Goal: Information Seeking & Learning: Learn about a topic

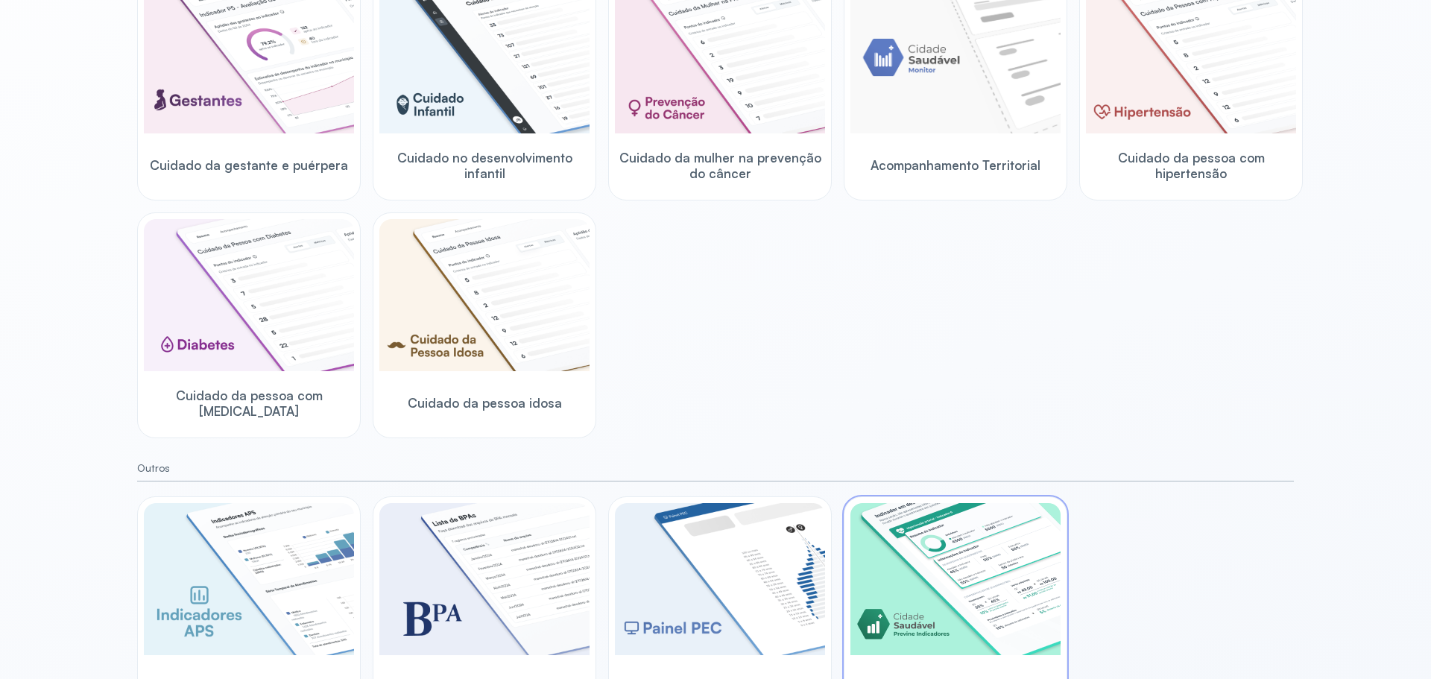
scroll to position [282, 0]
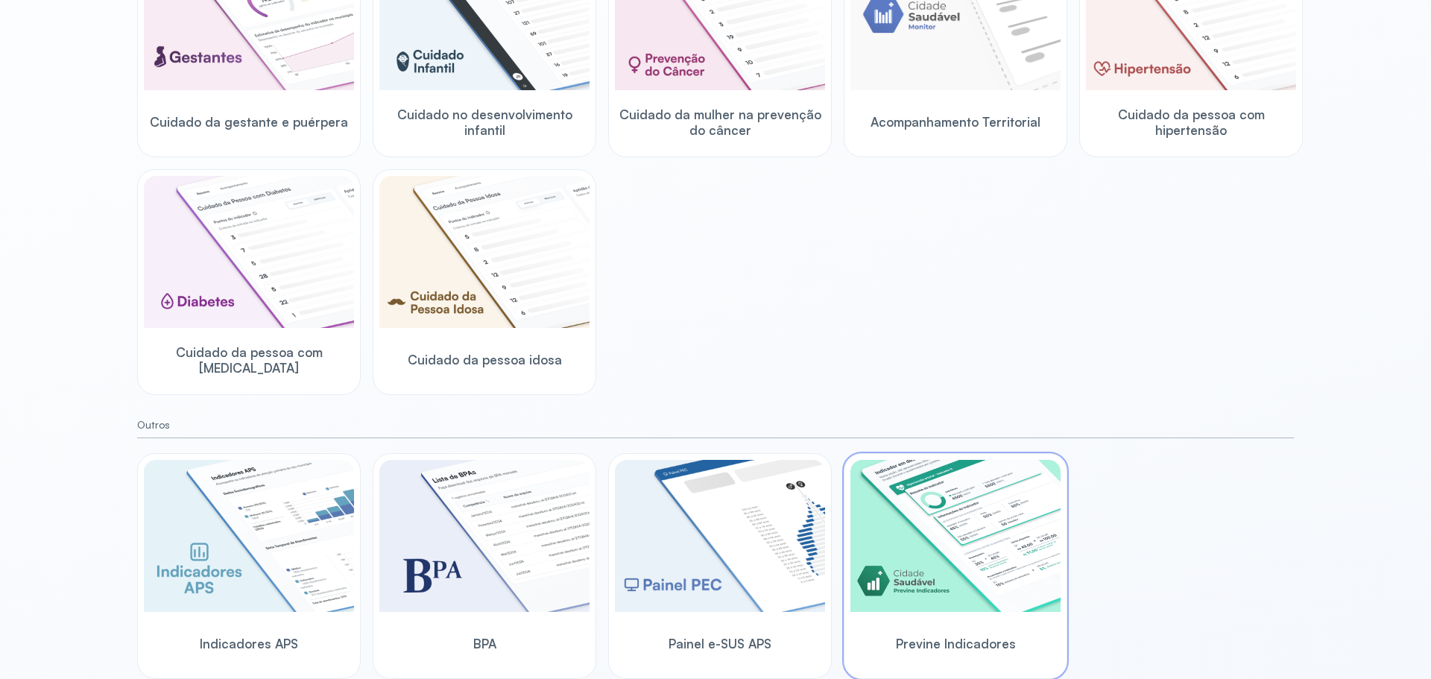
click at [940, 620] on div "Previne Indicadores" at bounding box center [955, 643] width 210 height 57
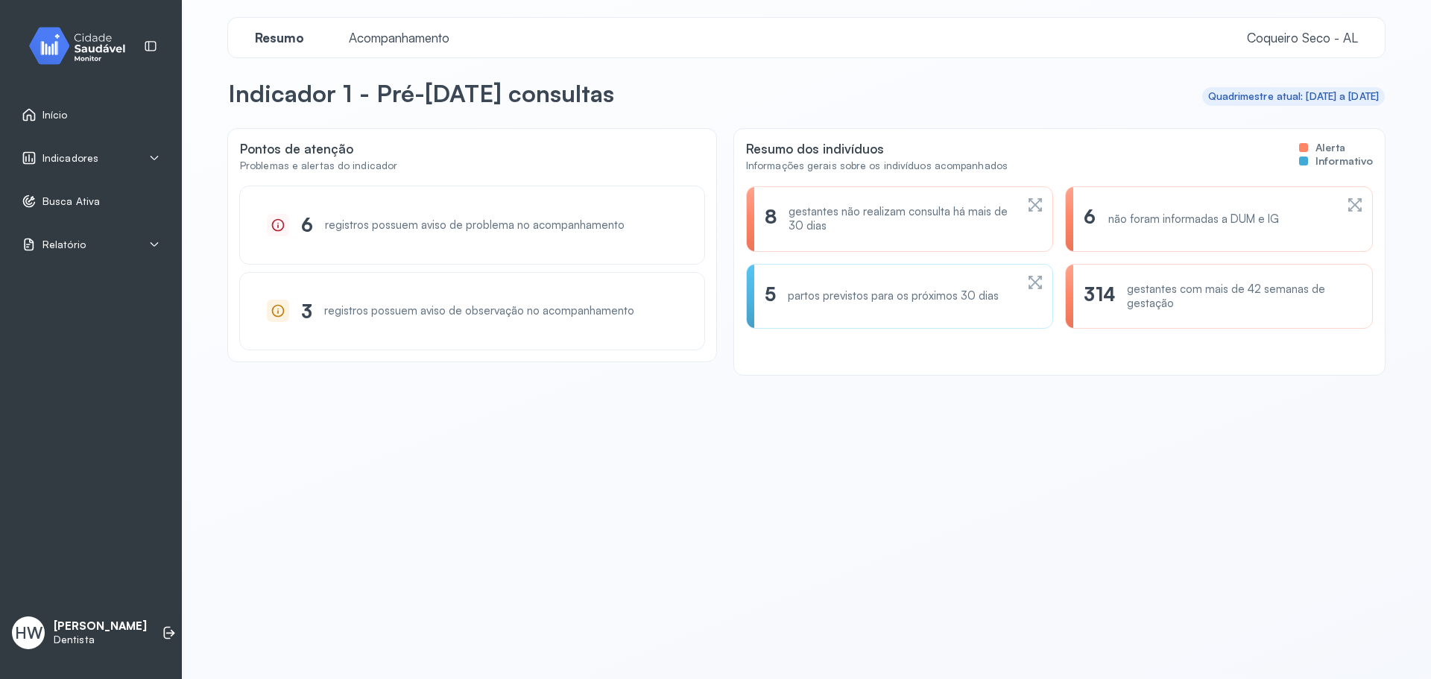
click at [361, 247] on div "6 registros possuem aviso de problema no acompanhamento" at bounding box center [472, 224] width 464 height 77
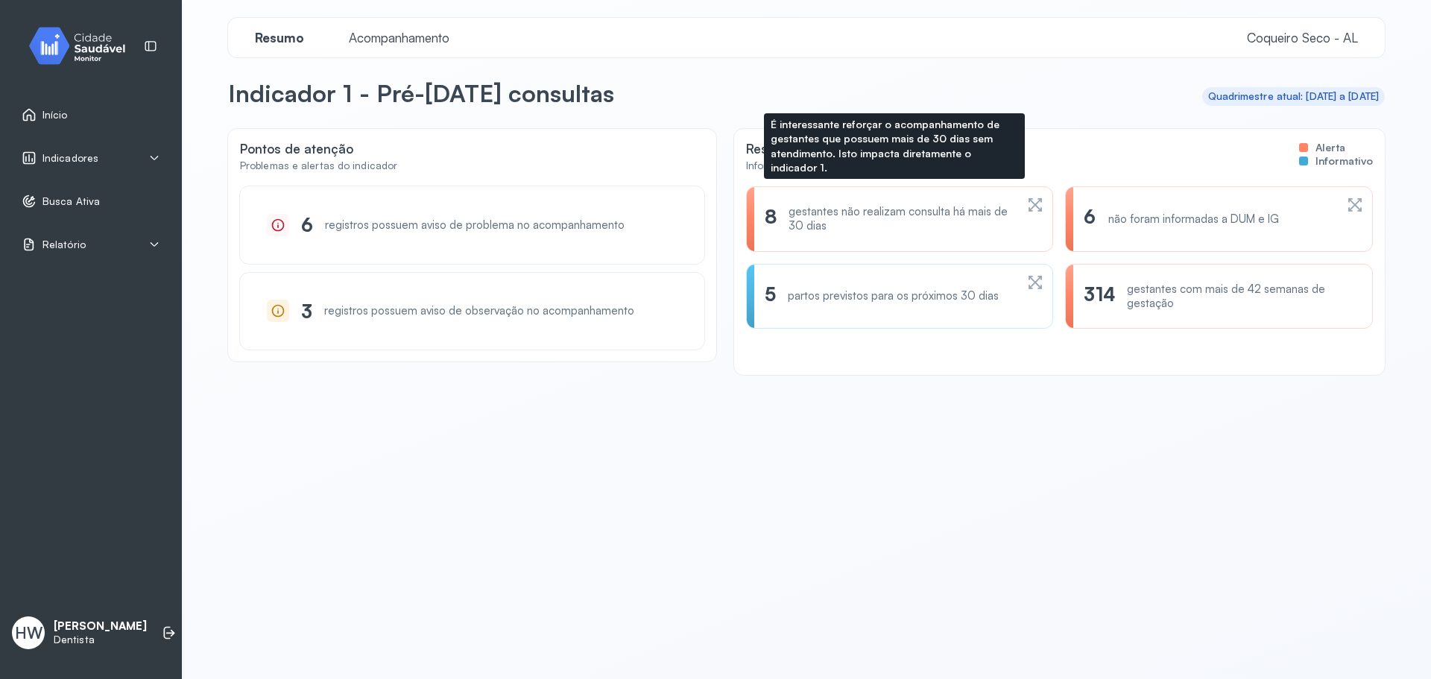
click at [836, 232] on div "gestantes não realizam consulta há mais de 30 dias" at bounding box center [902, 219] width 227 height 28
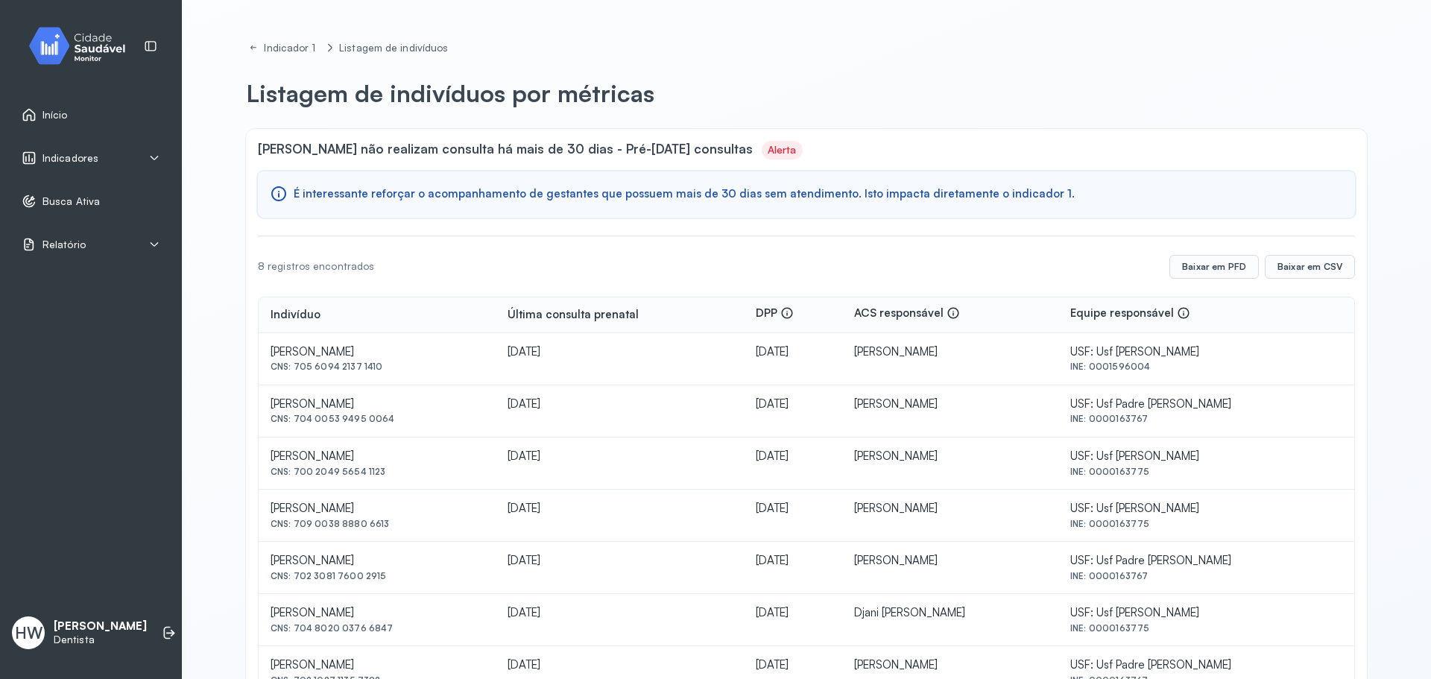
click at [112, 151] on div "Indicadores" at bounding box center [91, 158] width 139 height 15
click at [78, 195] on link "Indicador 3" at bounding box center [107, 193] width 130 height 13
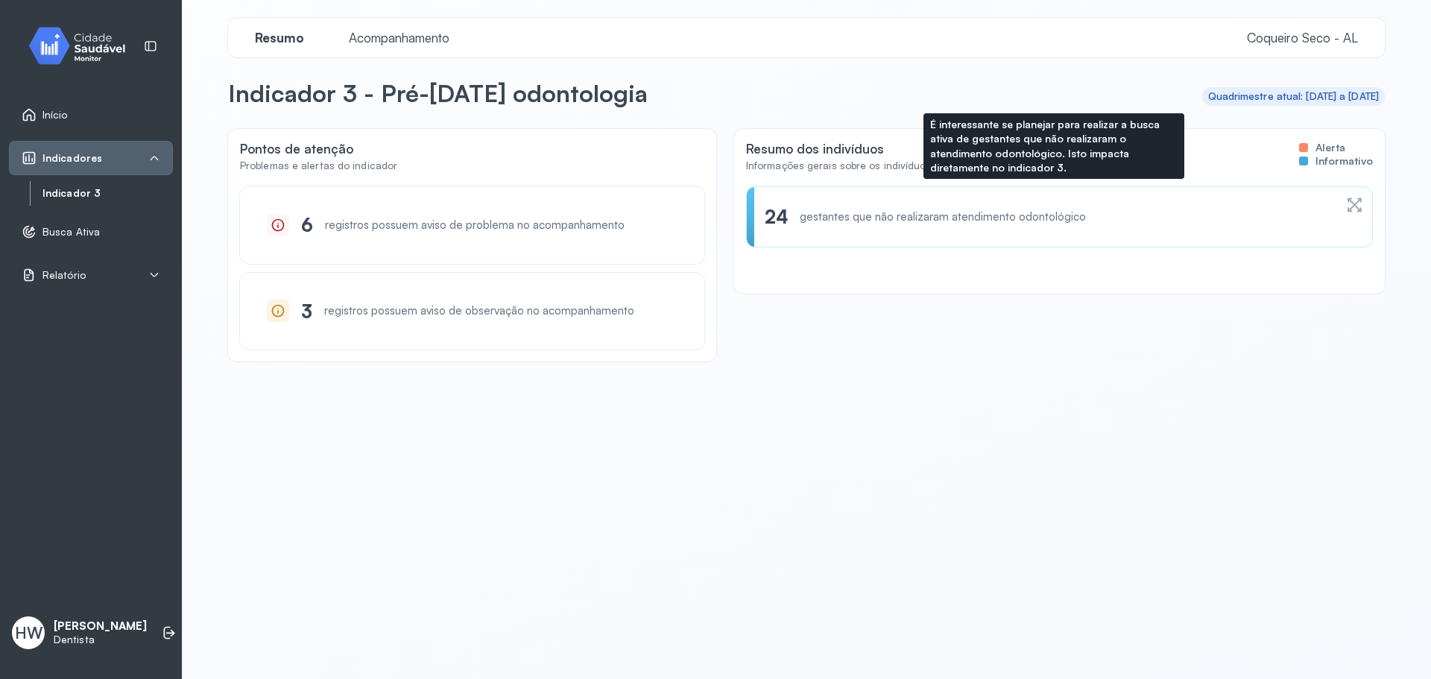
click at [958, 227] on div "24 gestantes que não realizaram atendimento odontológico" at bounding box center [1049, 216] width 569 height 23
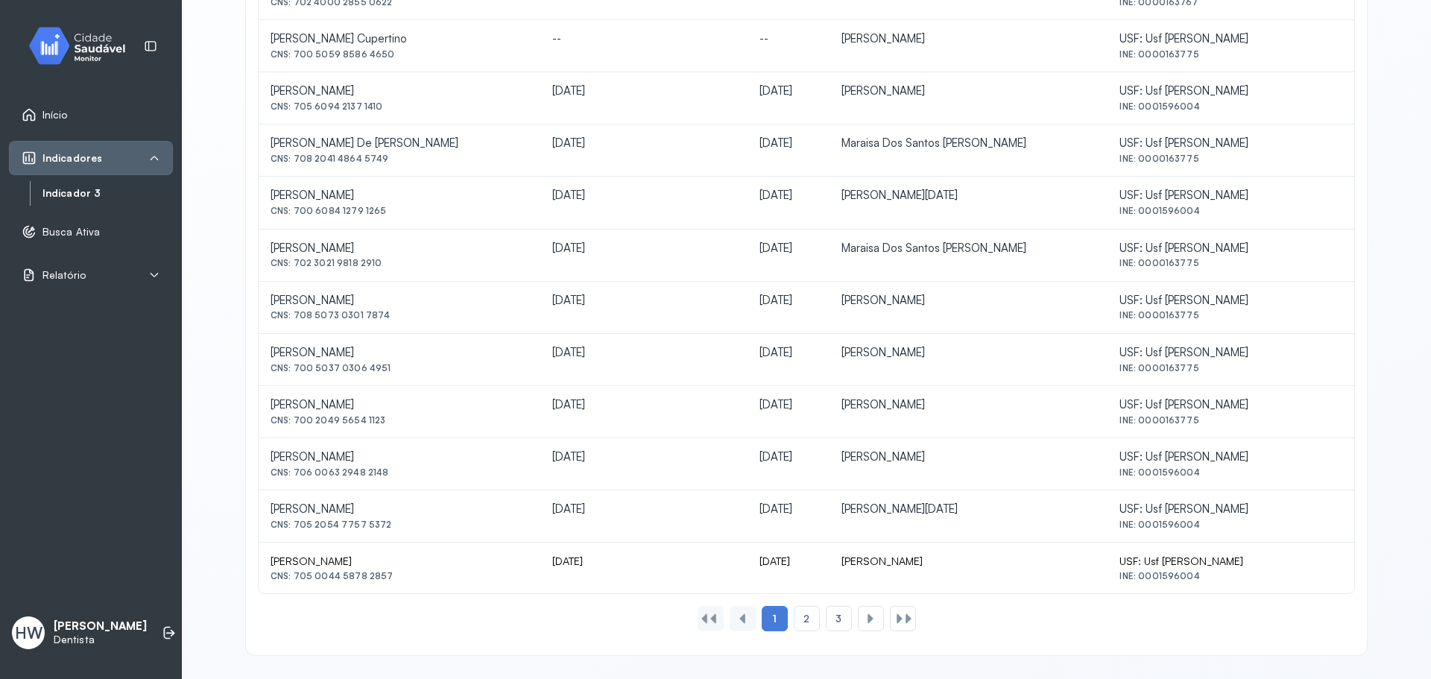
scroll to position [525, 0]
click at [803, 618] on span "2" at bounding box center [806, 616] width 6 height 13
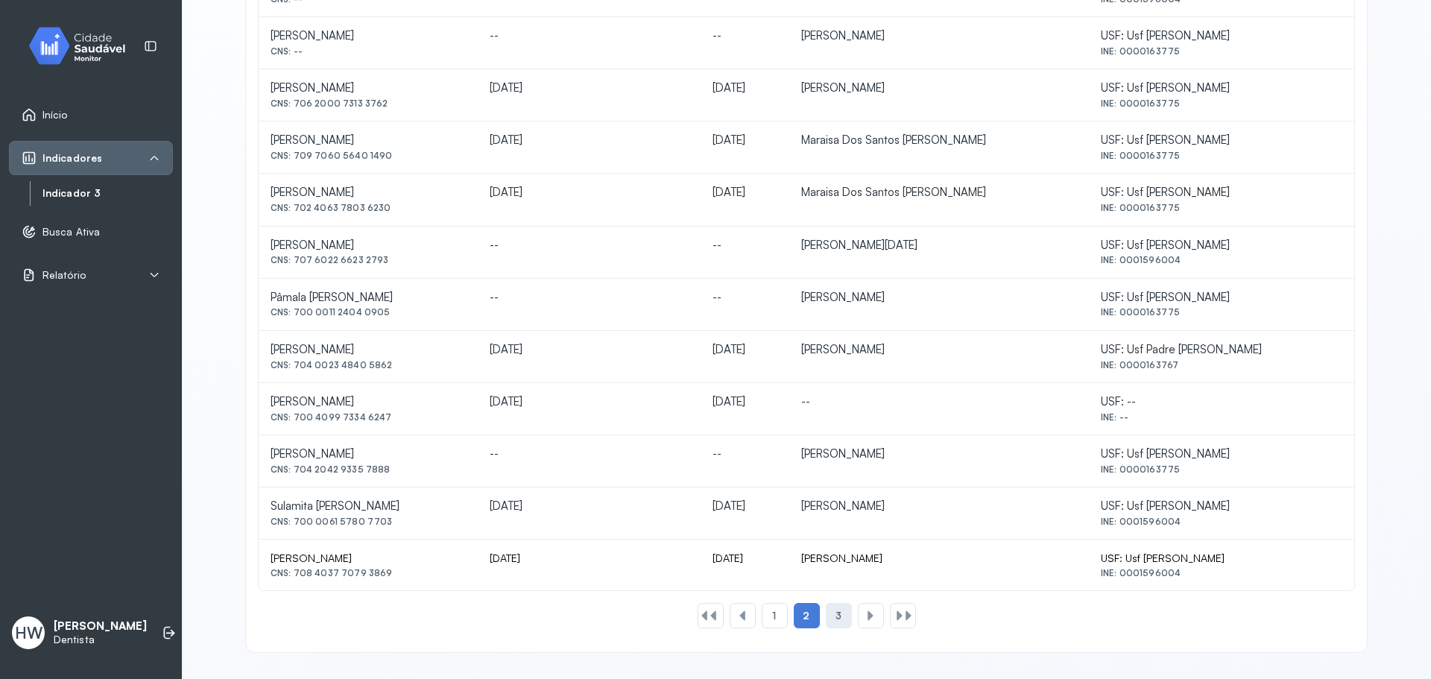
click at [835, 619] on span "3" at bounding box center [838, 616] width 6 height 13
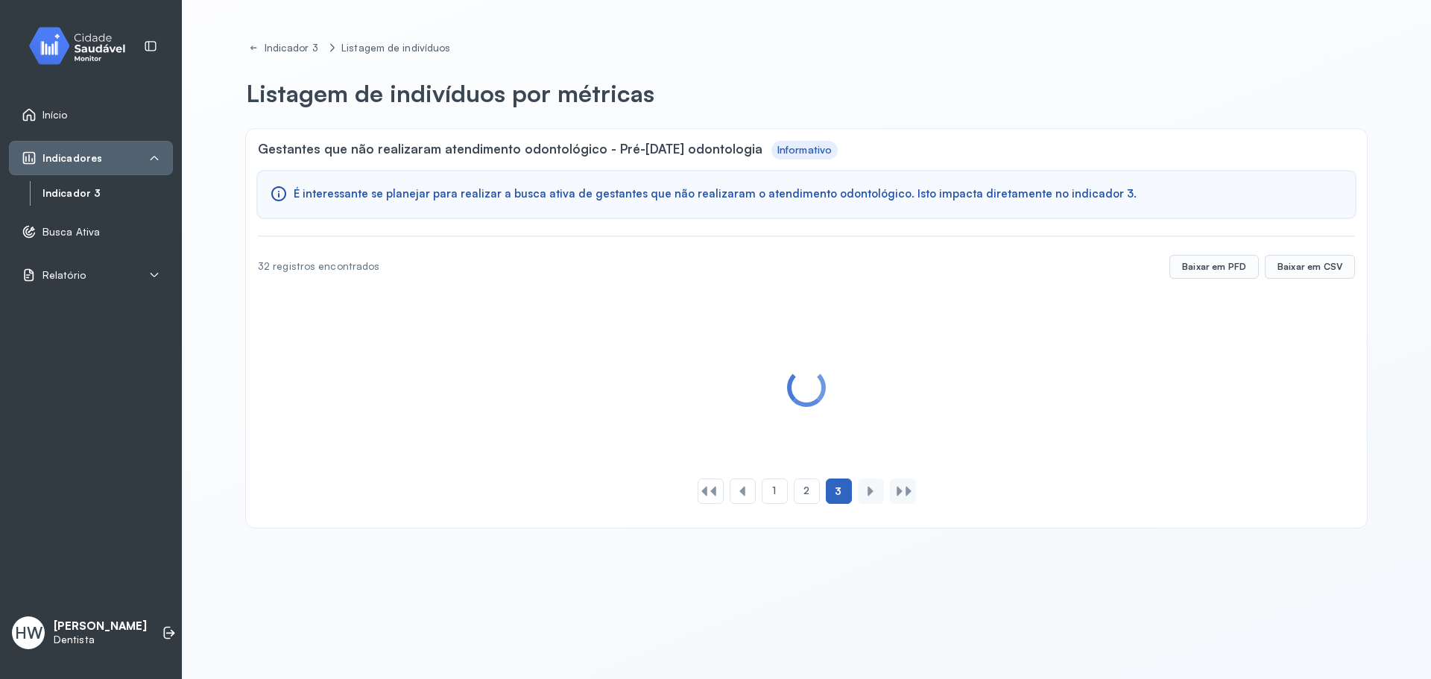
scroll to position [0, 0]
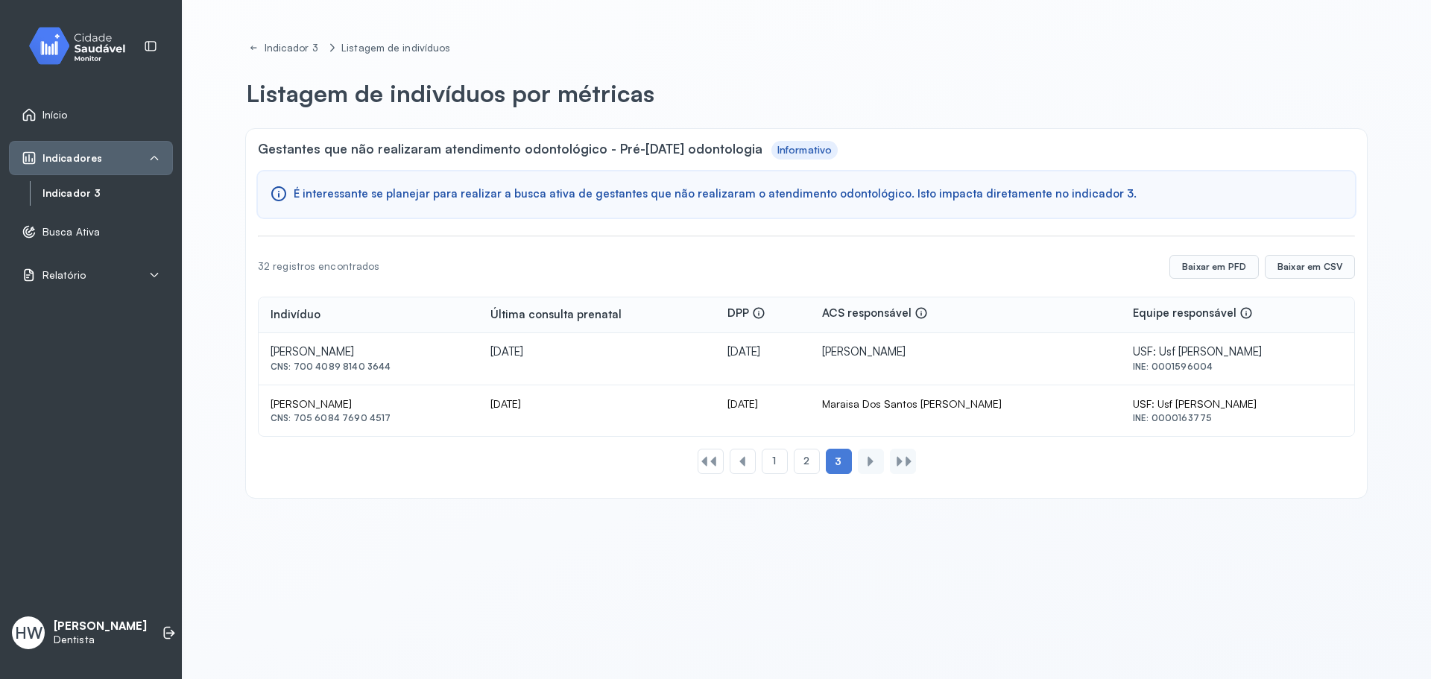
click at [60, 276] on span "Relatório" at bounding box center [63, 275] width 43 height 13
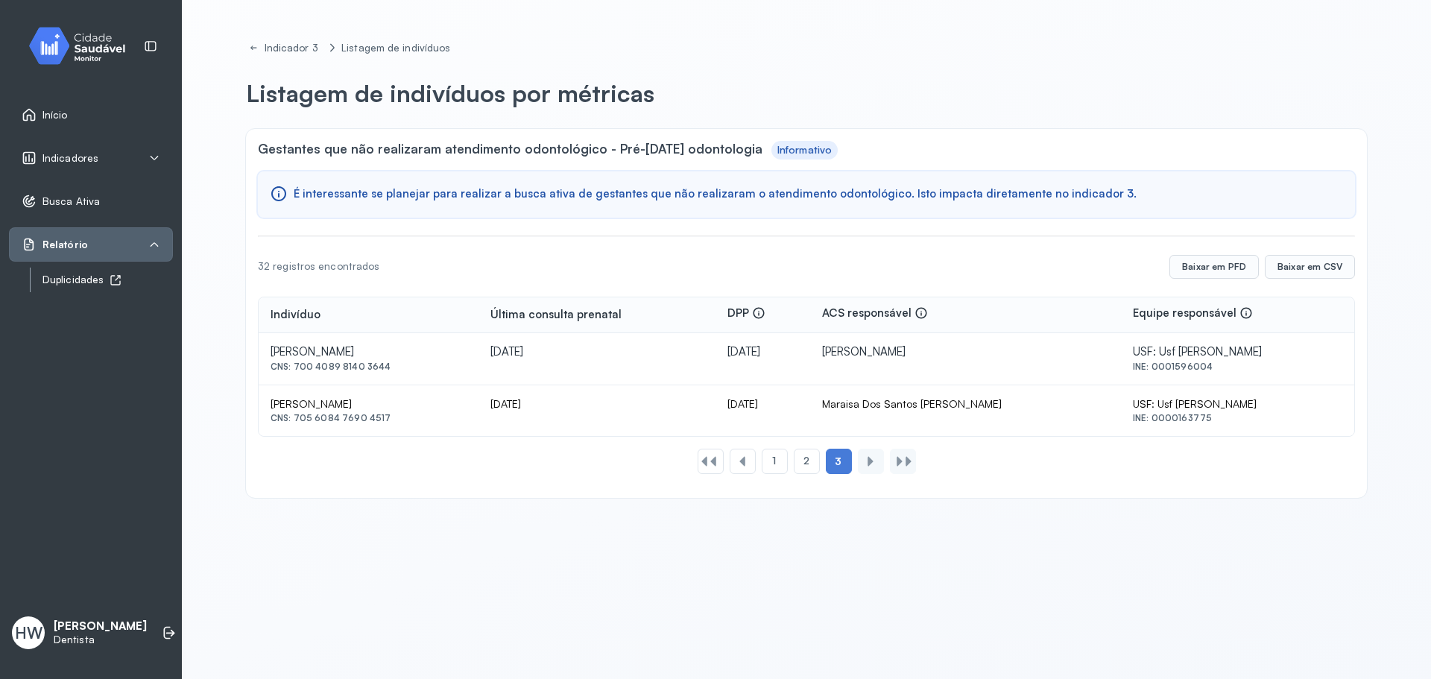
click at [72, 282] on div "Duplicidades" at bounding box center [107, 280] width 130 height 13
